Goal: Obtain resource: Obtain resource

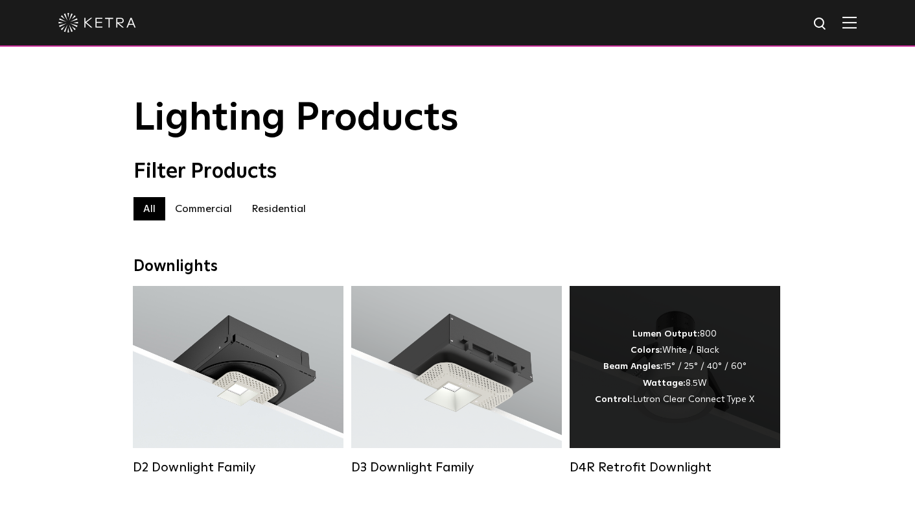
click at [659, 408] on div "Lumen Output: 800 Colors: White / Black Beam Angles: 15° / 25° / 40° / 60° Watt…" at bounding box center [674, 367] width 159 height 82
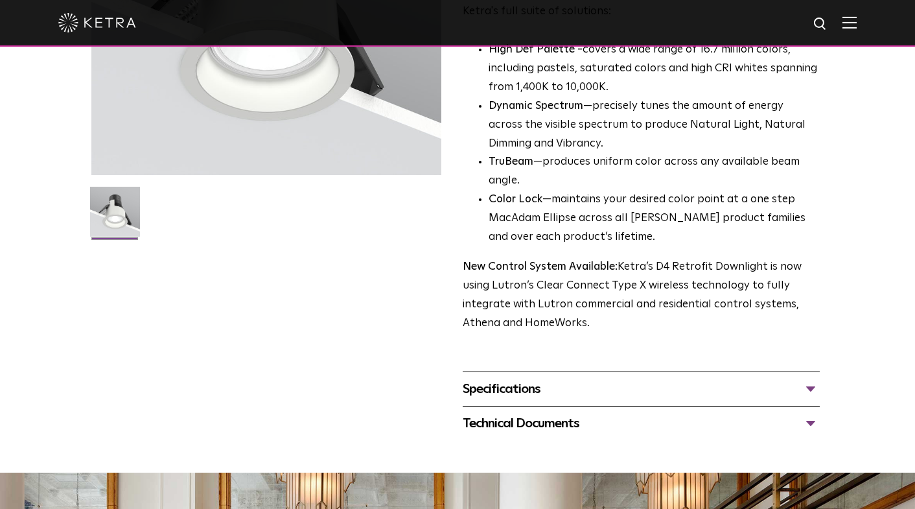
scroll to position [324, 0]
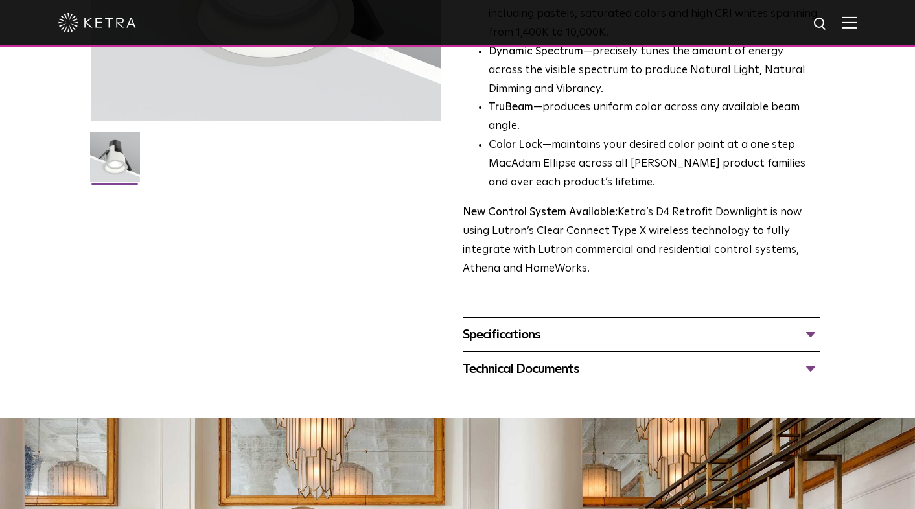
click at [811, 345] on div "Specifications" at bounding box center [641, 334] width 357 height 21
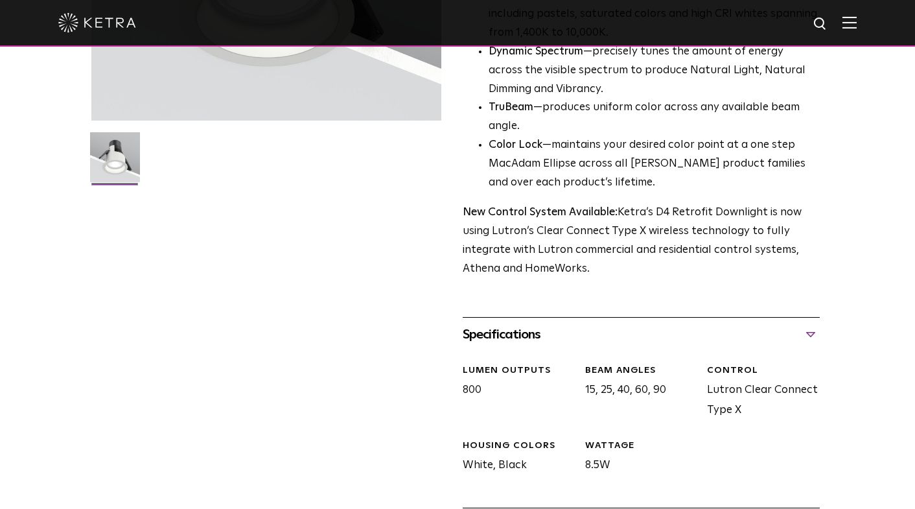
scroll to position [648, 0]
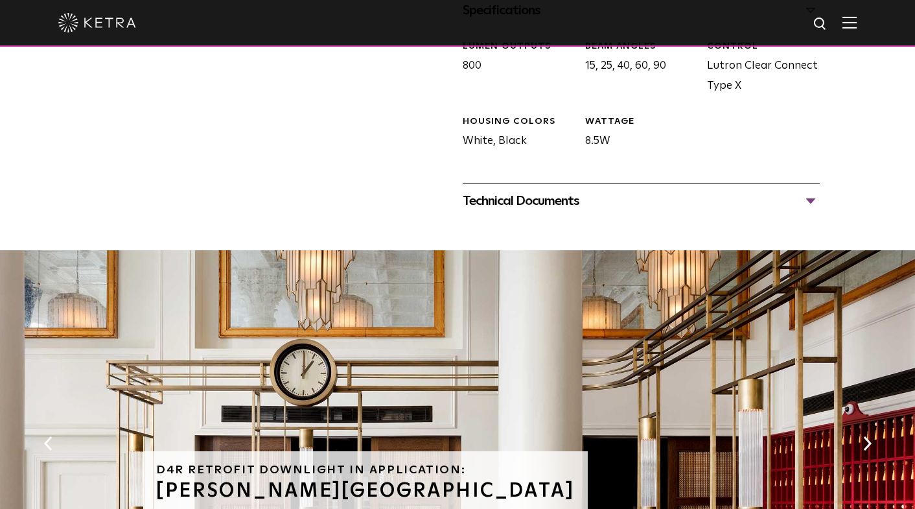
click at [815, 211] on div "Technical Documents" at bounding box center [641, 201] width 357 height 21
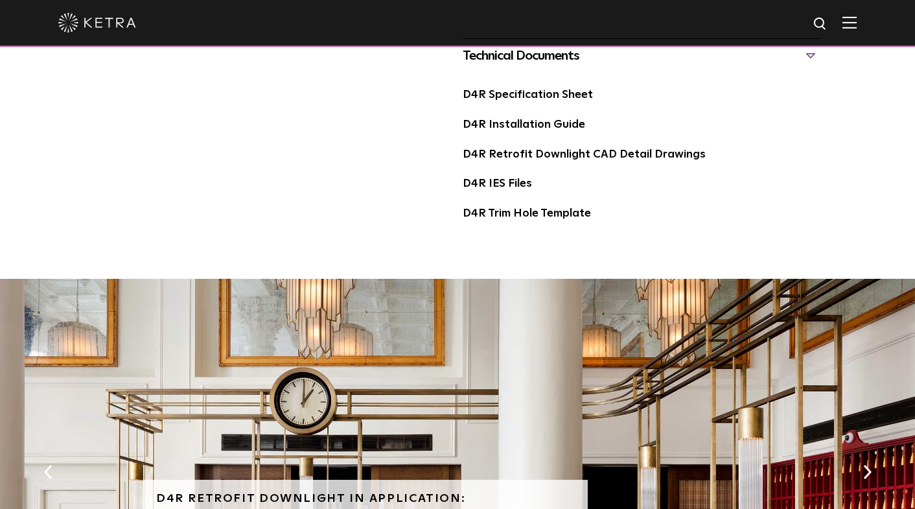
scroll to position [778, 0]
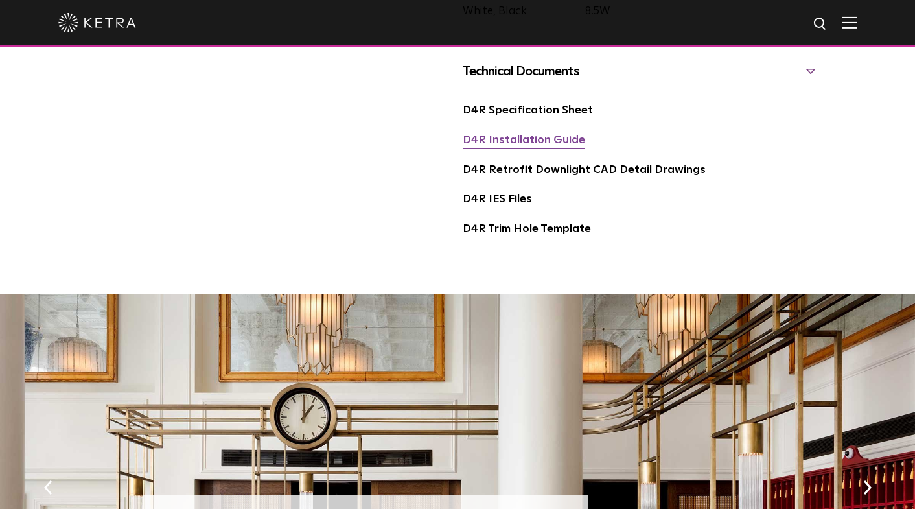
click at [520, 146] on link "D4R Installation Guide" at bounding box center [524, 140] width 122 height 11
click at [546, 116] on link "D4R Specification Sheet" at bounding box center [528, 110] width 130 height 11
